Goal: Transaction & Acquisition: Purchase product/service

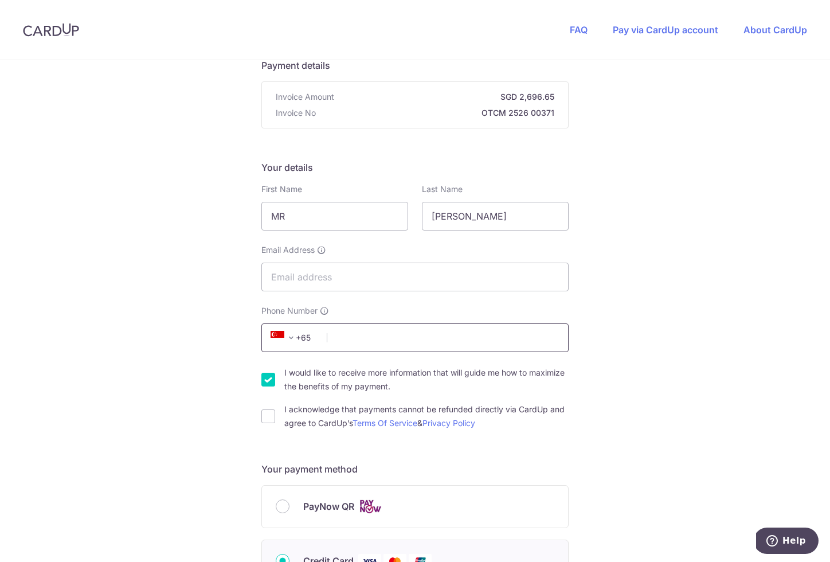
scroll to position [124, 0]
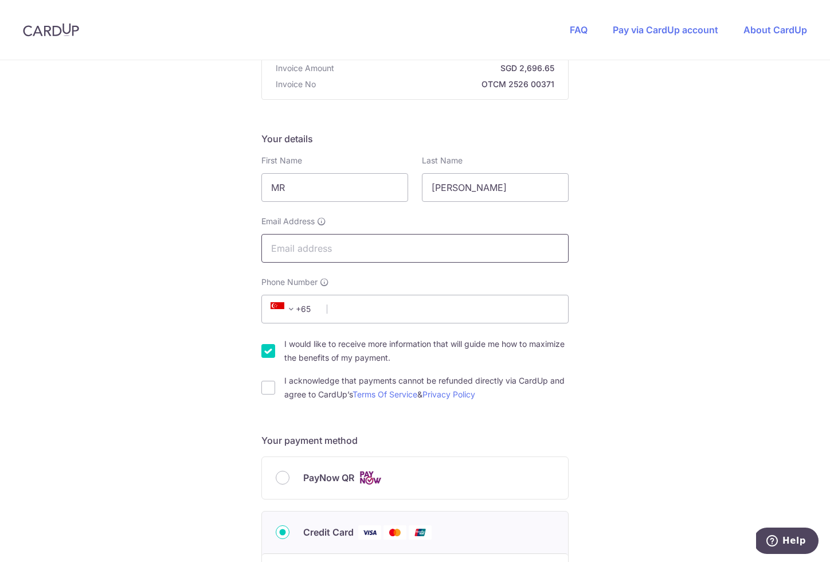
click at [374, 246] on input "Email Address" at bounding box center [414, 248] width 307 height 29
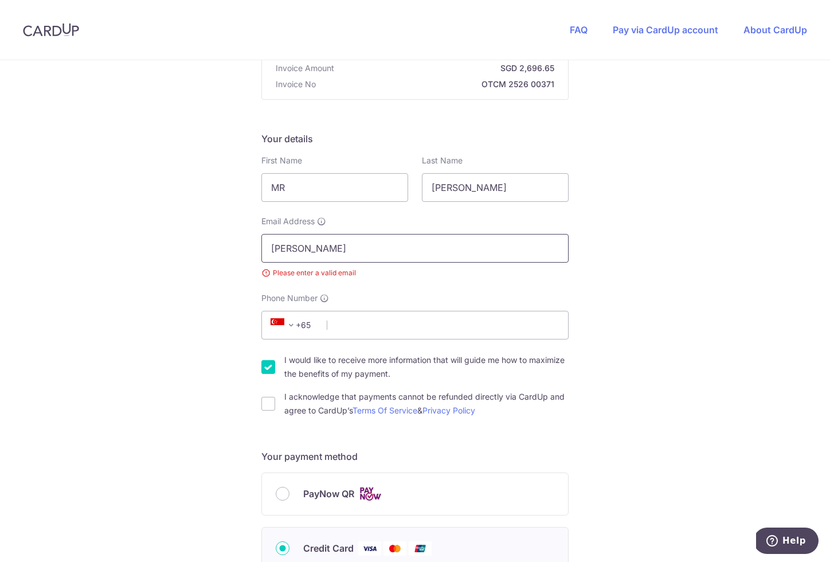
type input "[PERSON_NAME][EMAIL_ADDRESS][DOMAIN_NAME]"
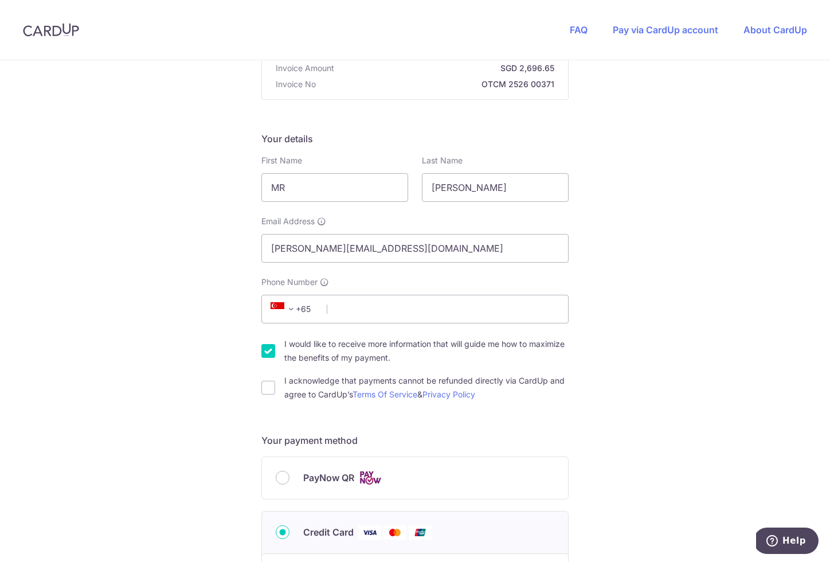
click at [384, 280] on div "Phone Number +376 +971 +93 +1268 +1264 +355 +374 +244 +0 +54 +1684 +43 +61 +297…" at bounding box center [414, 299] width 307 height 47
click at [286, 312] on span at bounding box center [291, 309] width 14 height 14
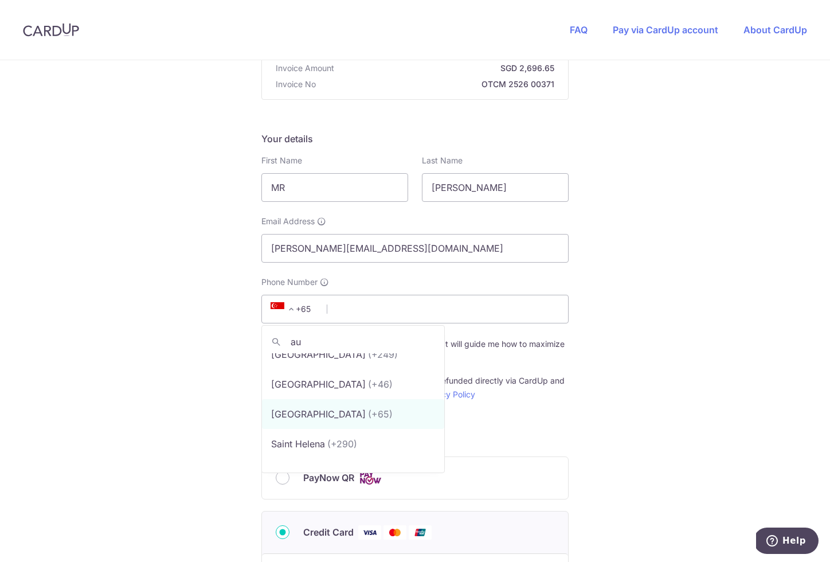
scroll to position [0, 0]
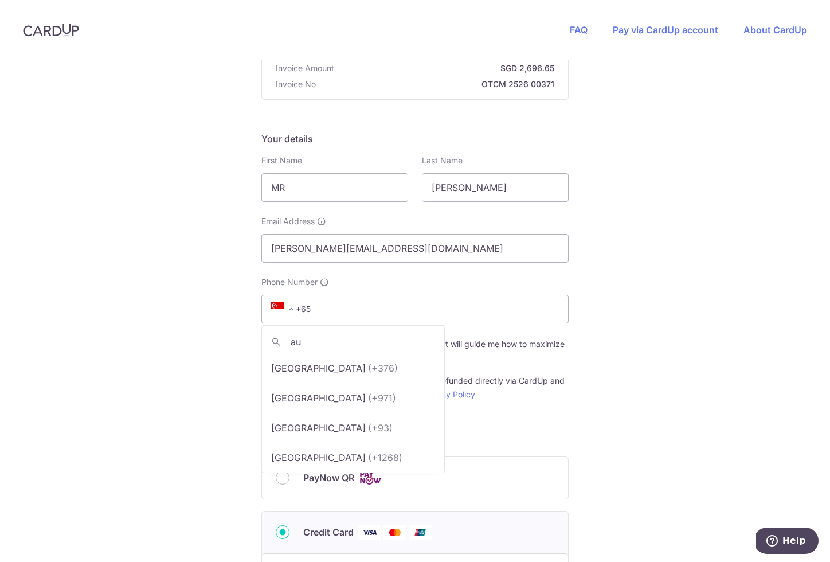
type input "aus"
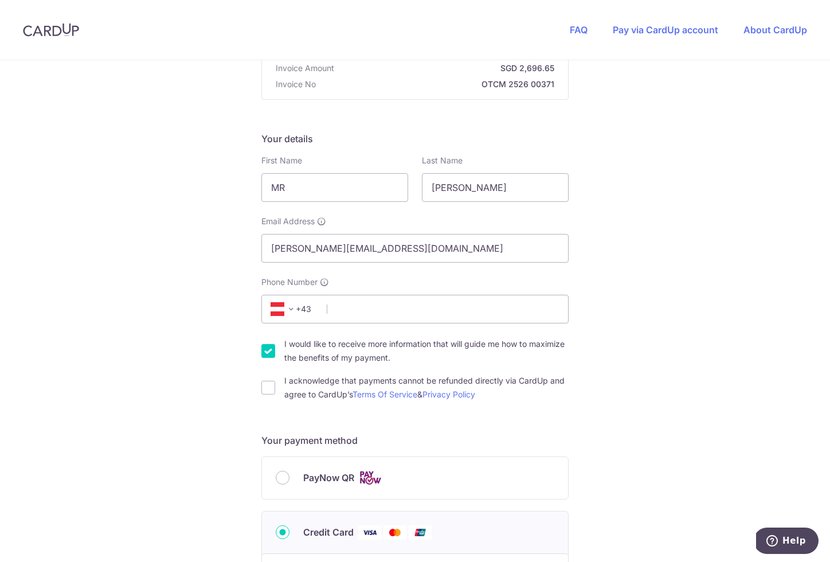
click at [284, 305] on span at bounding box center [291, 309] width 14 height 14
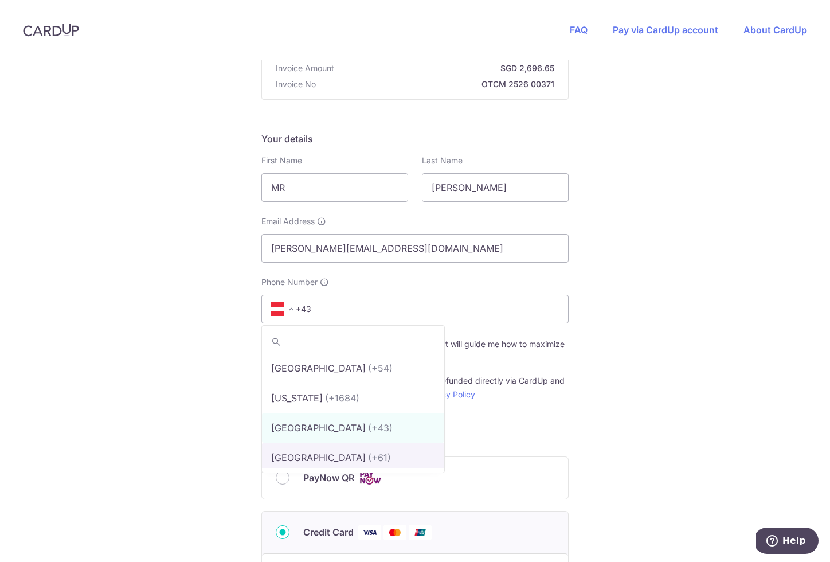
scroll to position [273, 0]
select select "13"
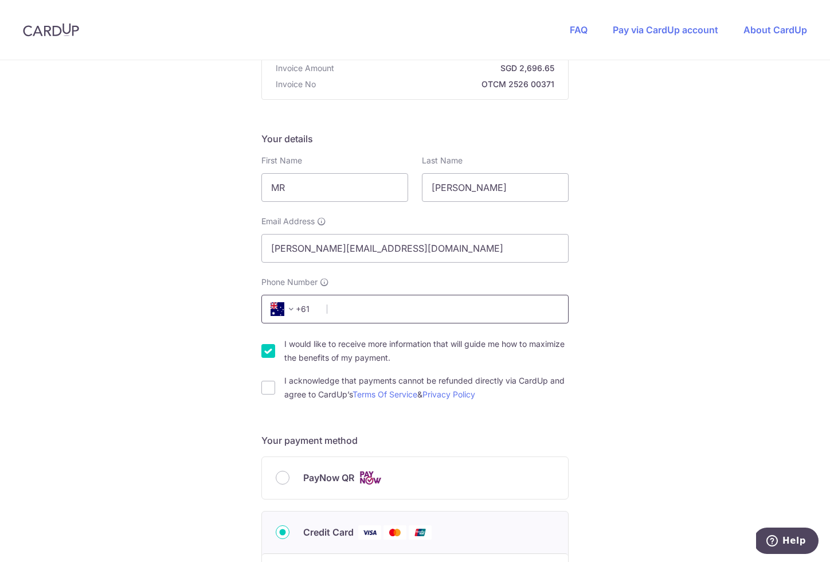
click at [364, 301] on input "Phone Number" at bounding box center [414, 309] width 307 height 29
type input "4"
type input "0410912213"
drag, startPoint x: 263, startPoint y: 353, endPoint x: 266, endPoint y: 361, distance: 8.5
click at [264, 353] on input "I would like to receive more information that will guide me how to maximize the…" at bounding box center [268, 351] width 14 height 14
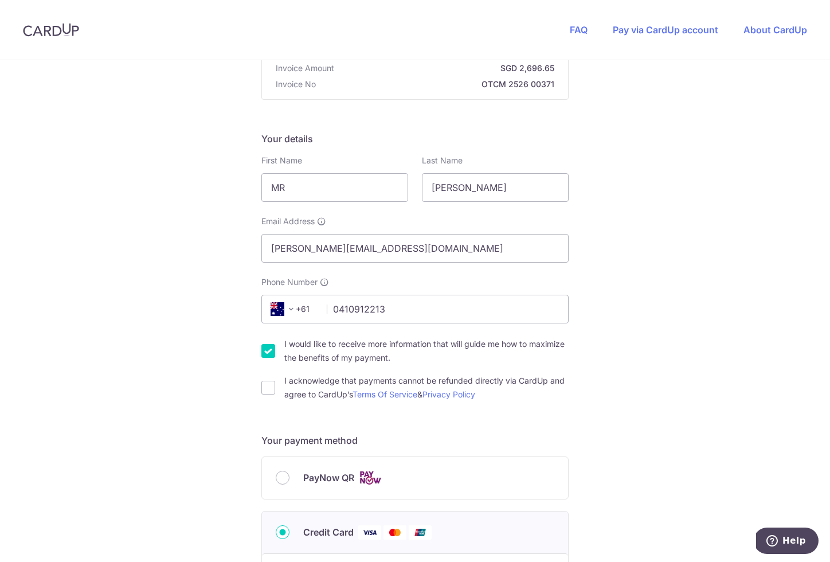
checkbox input "false"
click at [265, 386] on input "I acknowledge that payments cannot be refunded directly via CardUp and agree to…" at bounding box center [268, 388] width 14 height 14
checkbox input "true"
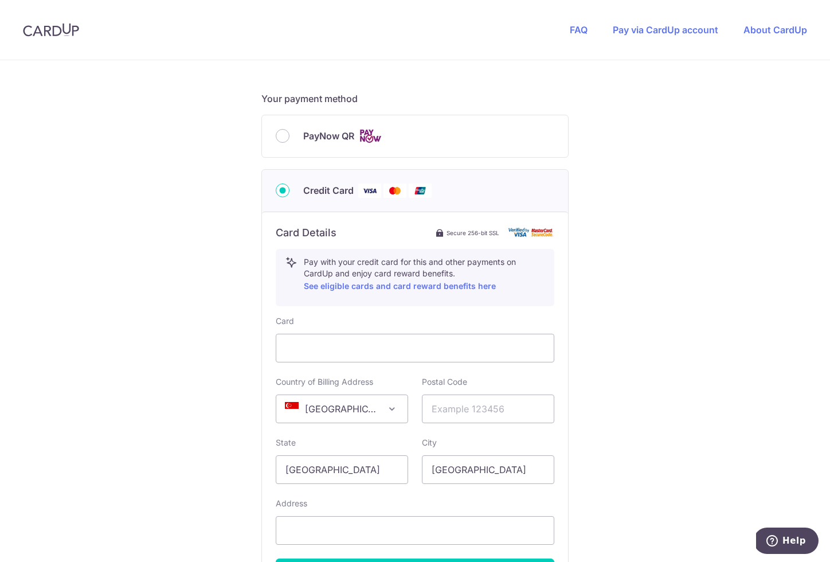
scroll to position [475, 0]
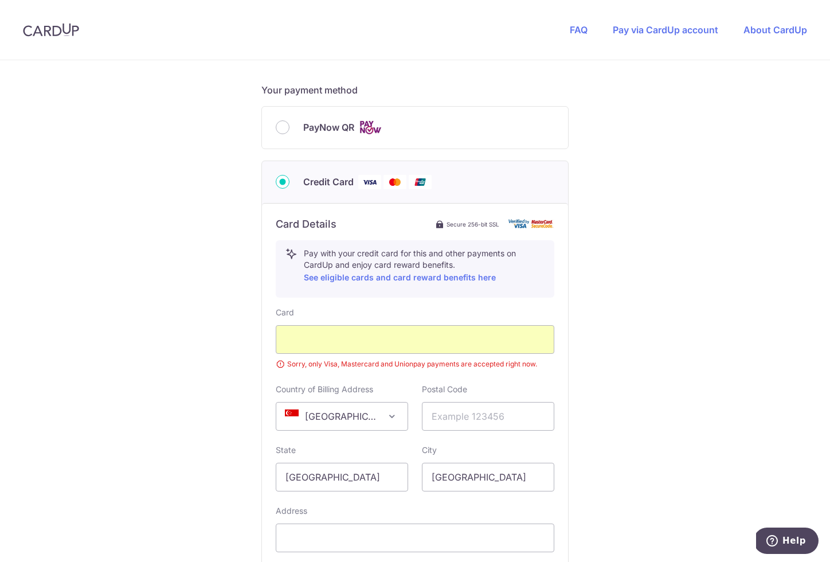
click at [239, 342] on div "You are paying ONE TAX CM PTE. LTD. ONE TAX CM PTE. LTD. uses CardUp to accept …" at bounding box center [415, 152] width 830 height 1135
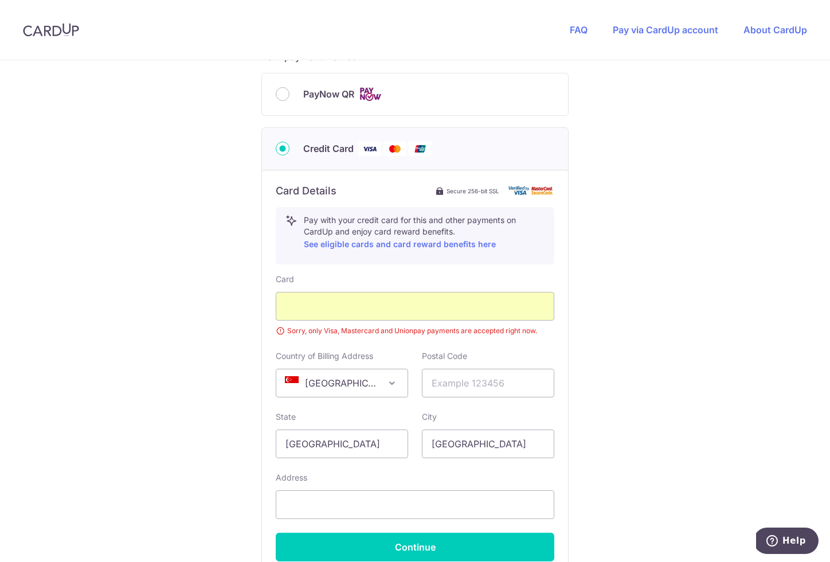
scroll to position [513, 0]
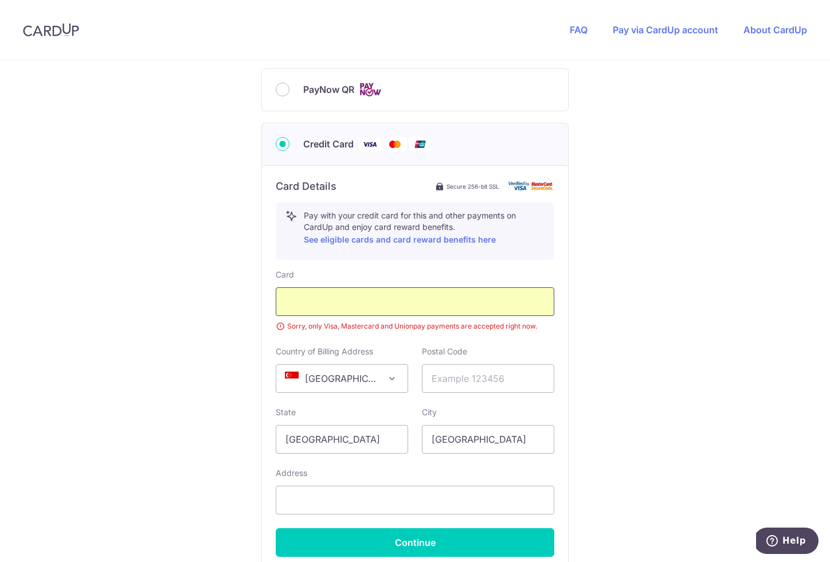
click at [549, 306] on div at bounding box center [415, 301] width 279 height 29
